Goal: Find specific page/section: Find specific page/section

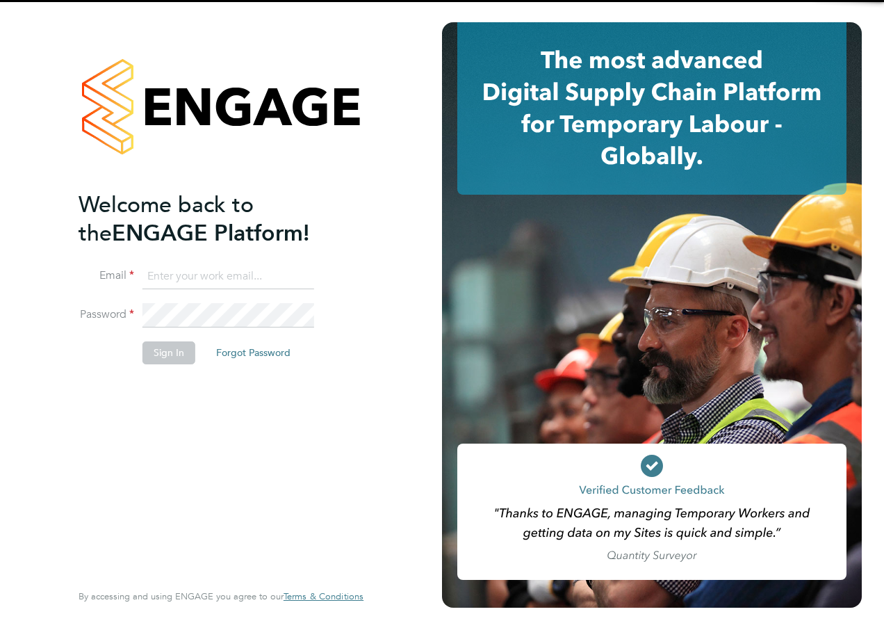
click at [193, 282] on input at bounding box center [229, 276] width 172 height 25
type input "[EMAIL_ADDRESS][DOMAIN_NAME]"
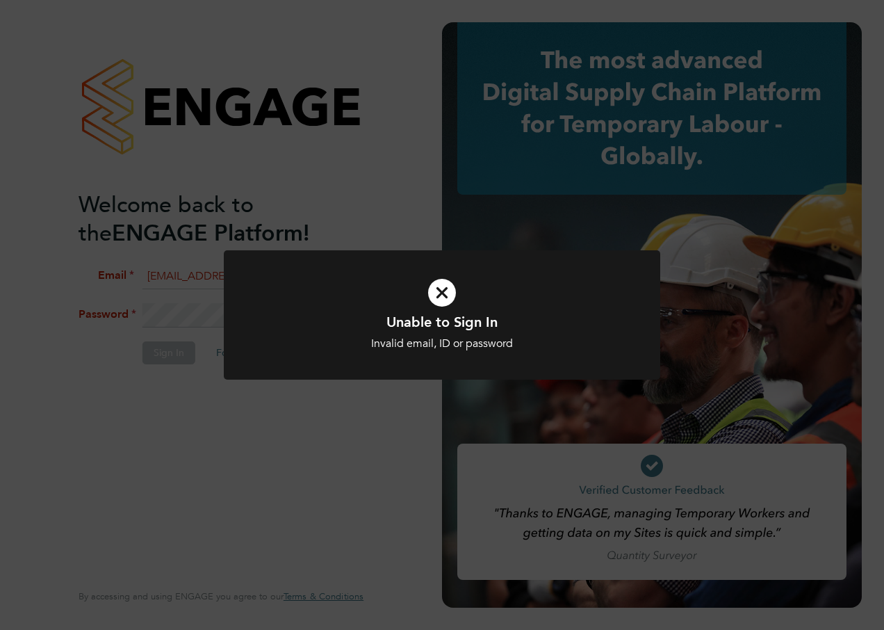
click at [448, 297] on icon at bounding box center [442, 293] width 362 height 54
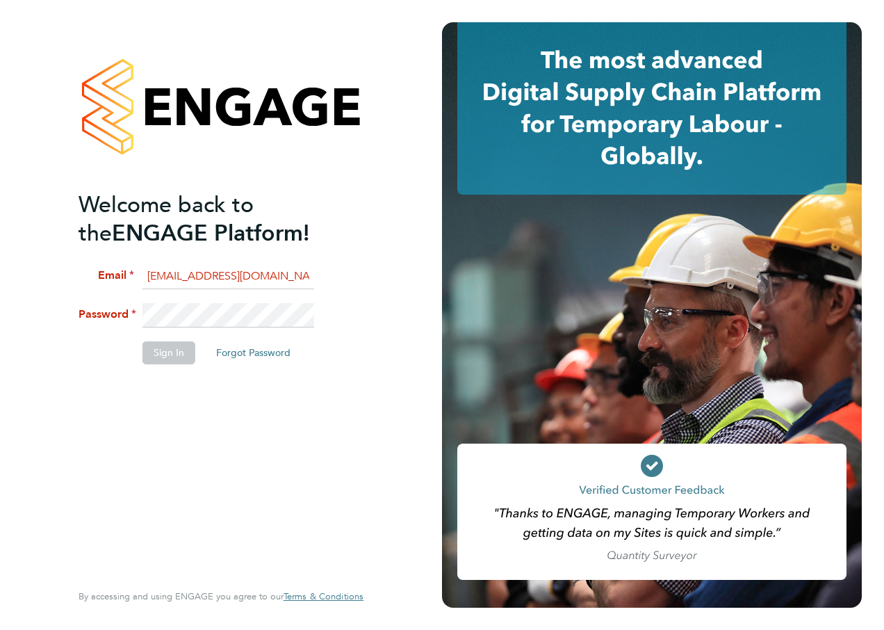
click at [0, 299] on html "Welcome back to the ENGAGE Platform! Email [EMAIL_ADDRESS][DOMAIN_NAME] Passwor…" at bounding box center [442, 315] width 884 height 630
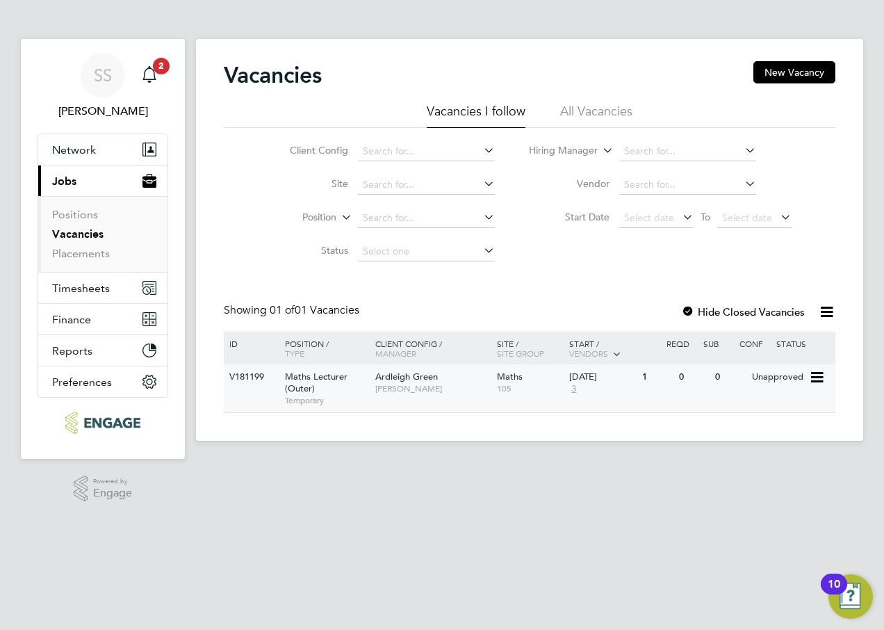
click at [334, 380] on span "Maths Lecturer (Outer)" at bounding box center [316, 383] width 63 height 24
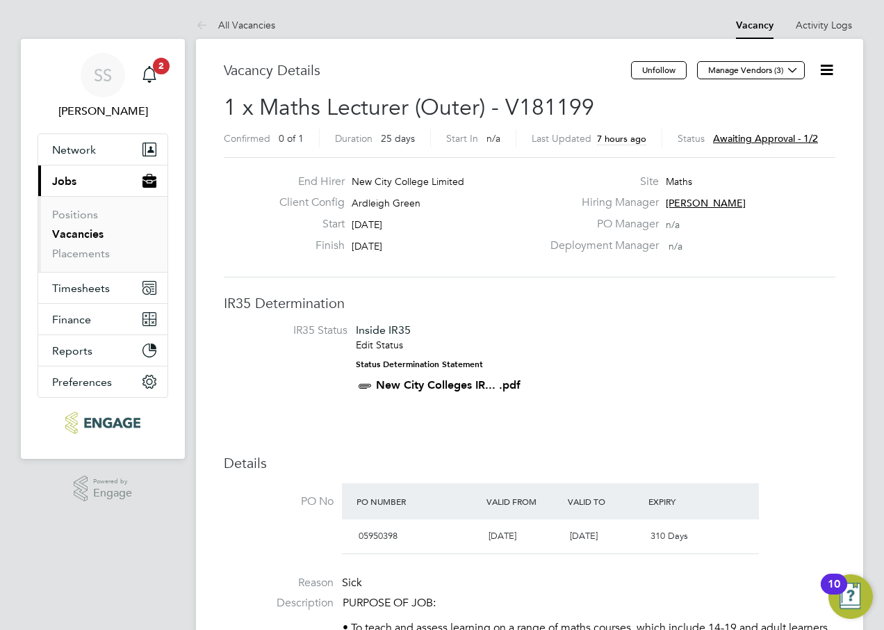
click at [759, 136] on span "Awaiting approval - 1/2" at bounding box center [765, 138] width 105 height 13
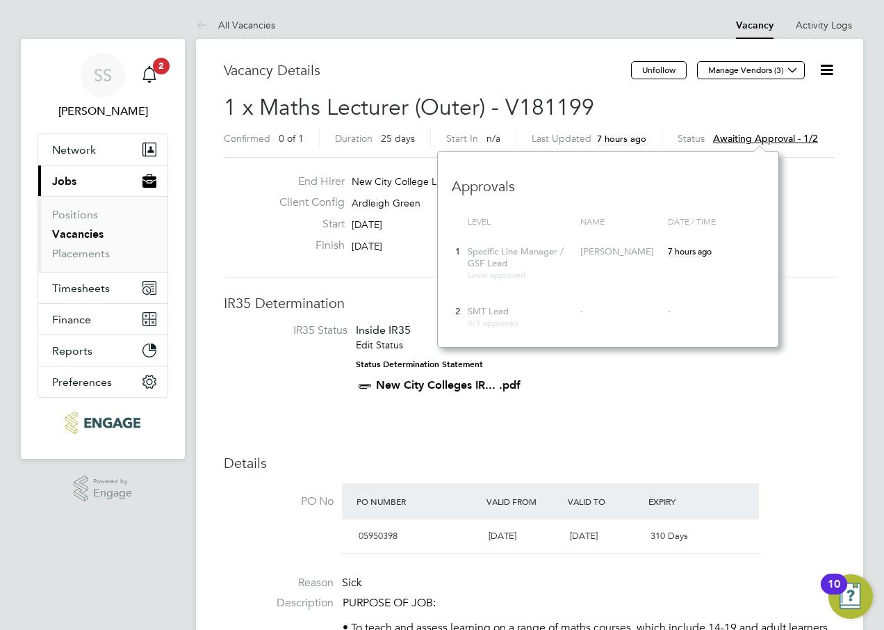
click at [829, 380] on span "IR35 Status Inside IR35 Edit Status Status Determination Statement New City Col…" at bounding box center [530, 360] width 612 height 75
